Goal: Task Accomplishment & Management: Manage account settings

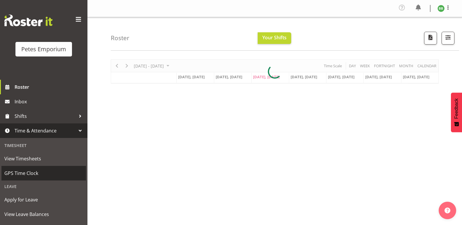
click at [41, 174] on span "GPS Time Clock" at bounding box center [43, 173] width 79 height 9
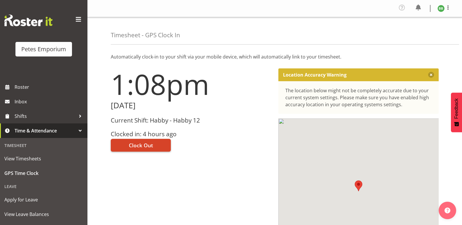
click at [146, 146] on span "Clock Out" at bounding box center [141, 146] width 24 height 8
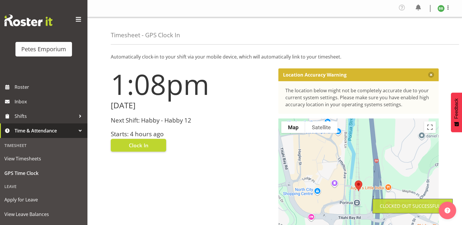
click at [442, 10] on img at bounding box center [440, 8] width 7 height 7
click at [416, 31] on link "Log Out" at bounding box center [423, 32] width 56 height 10
